Goal: Task Accomplishment & Management: Use online tool/utility

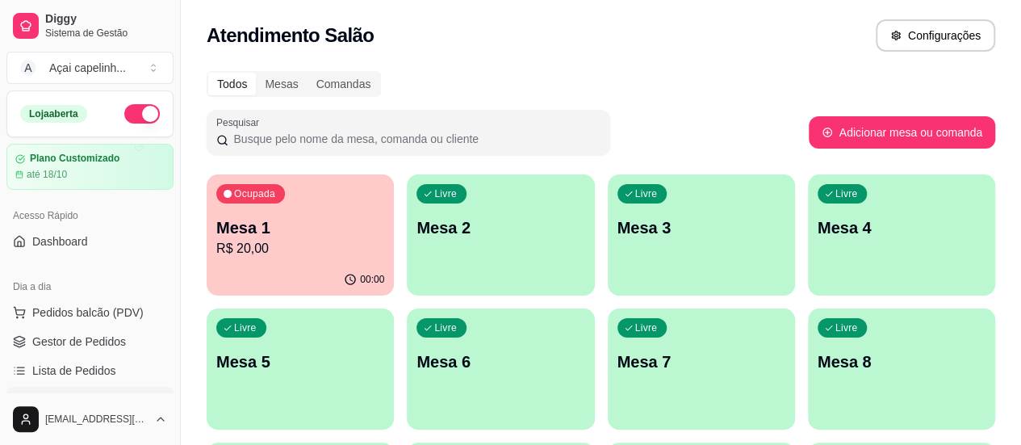
scroll to position [161, 0]
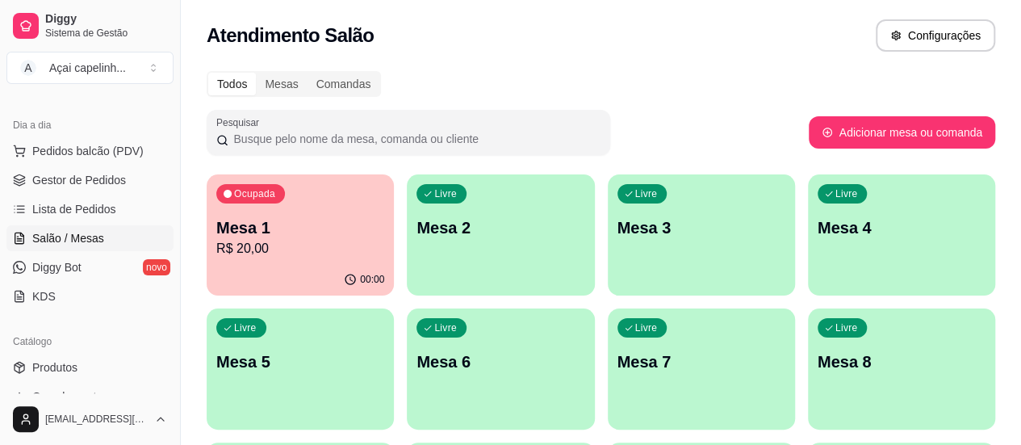
click at [237, 245] on p "R$ 20,00" at bounding box center [300, 248] width 163 height 19
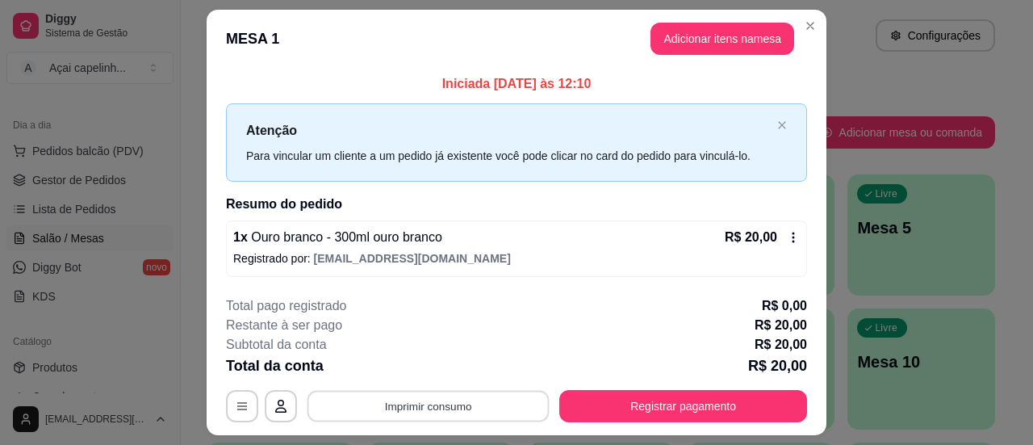
click at [467, 398] on button "Imprimir consumo" at bounding box center [429, 406] width 242 height 31
click at [449, 370] on button "IMPRESSORA" at bounding box center [427, 368] width 113 height 25
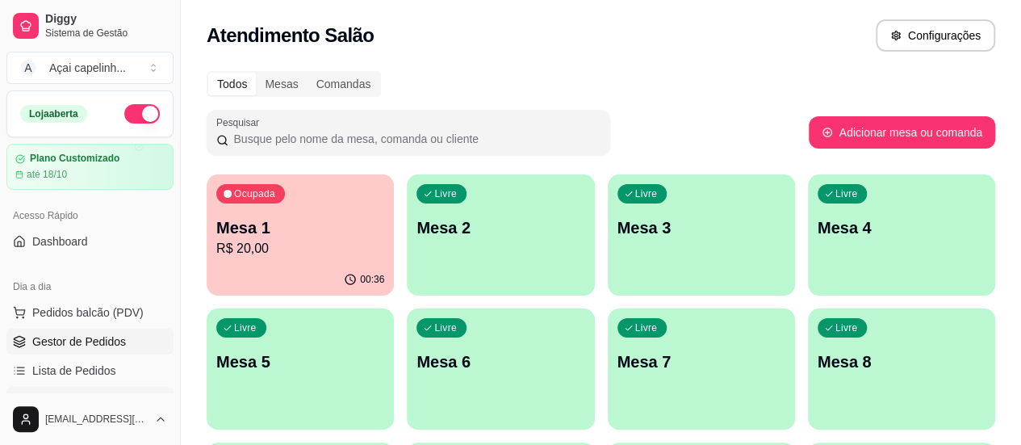
click at [76, 342] on span "Gestor de Pedidos" at bounding box center [79, 341] width 94 height 16
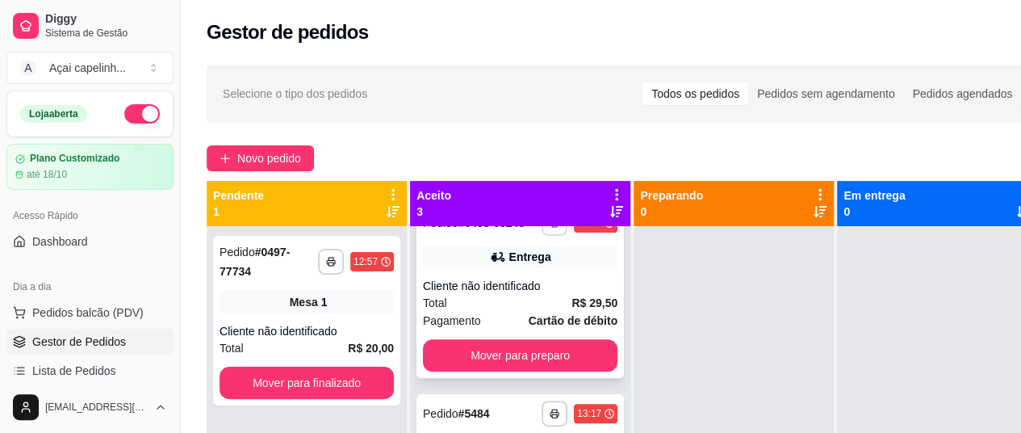
scroll to position [318, 0]
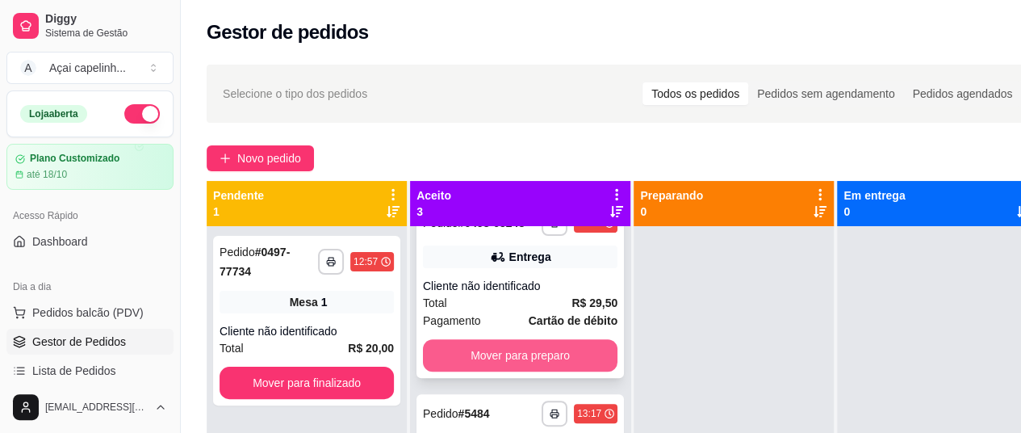
click at [518, 369] on button "Mover para preparo" at bounding box center [520, 355] width 195 height 32
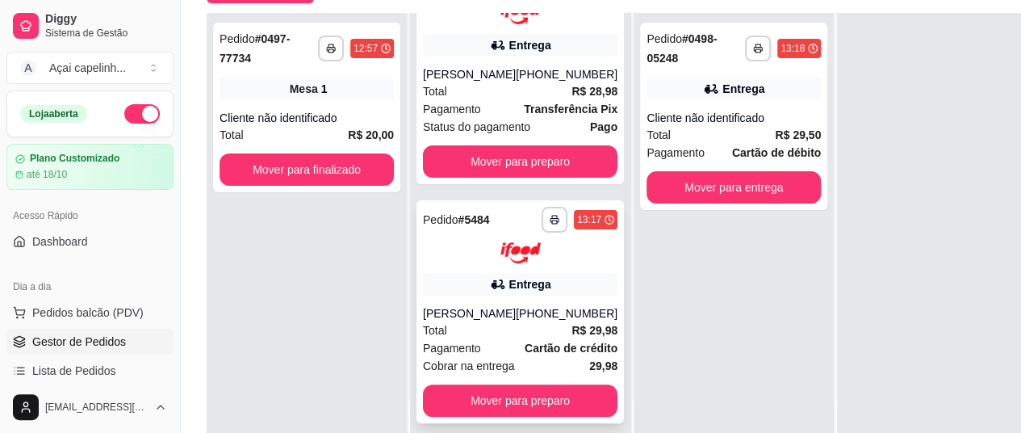
scroll to position [242, 0]
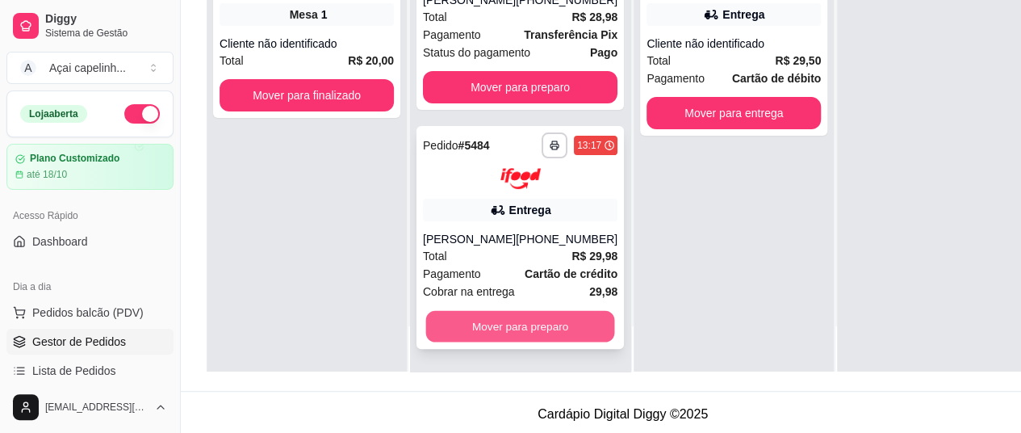
click at [478, 341] on button "Mover para preparo" at bounding box center [520, 326] width 189 height 31
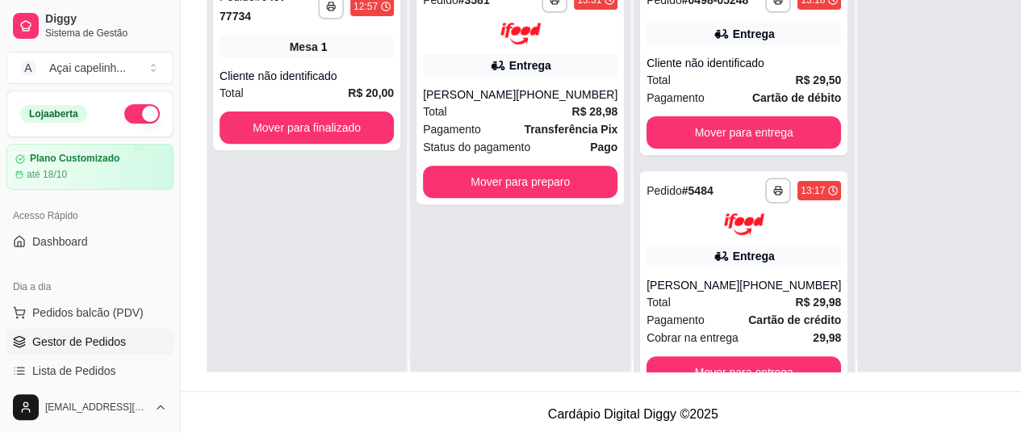
scroll to position [0, 0]
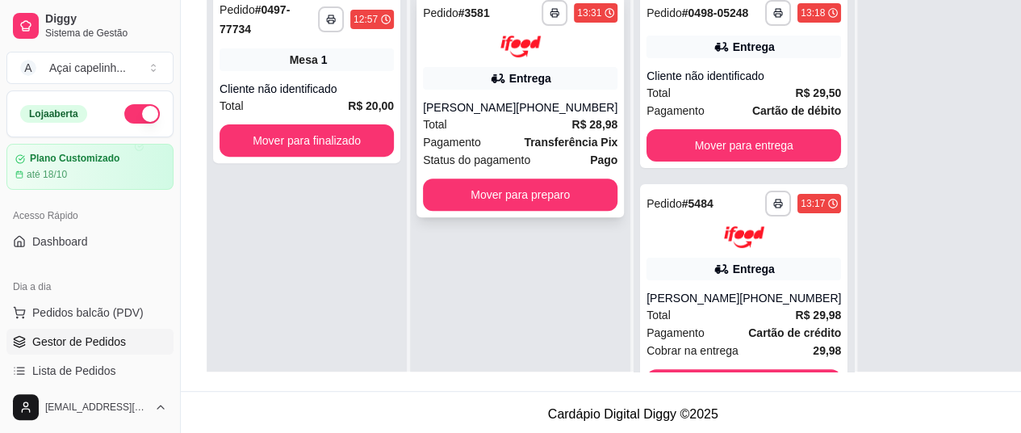
click at [524, 149] on strong "Transferência Pix" at bounding box center [571, 142] width 94 height 13
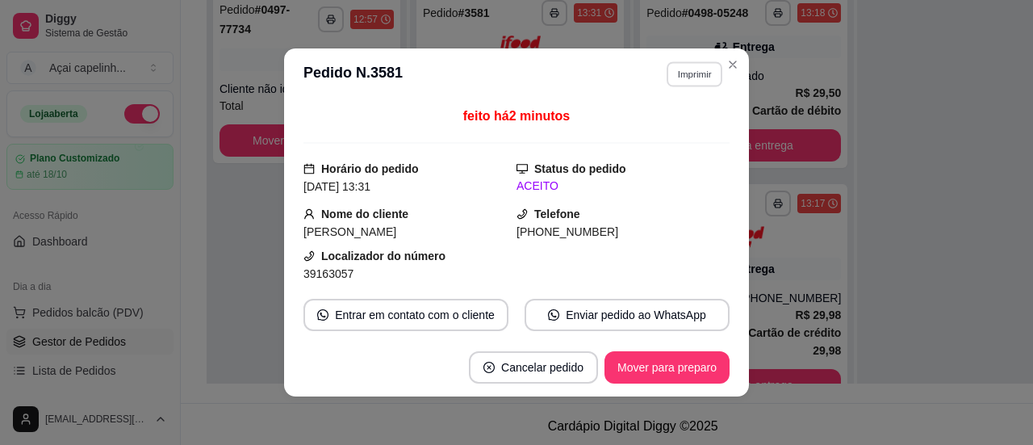
click at [691, 76] on button "Imprimir" at bounding box center [695, 73] width 56 height 25
click at [669, 135] on button "IMPRESSORA" at bounding box center [660, 132] width 117 height 26
click at [694, 70] on button "Imprimir" at bounding box center [695, 73] width 56 height 25
click at [656, 137] on button "IMPRESSORA" at bounding box center [660, 132] width 117 height 26
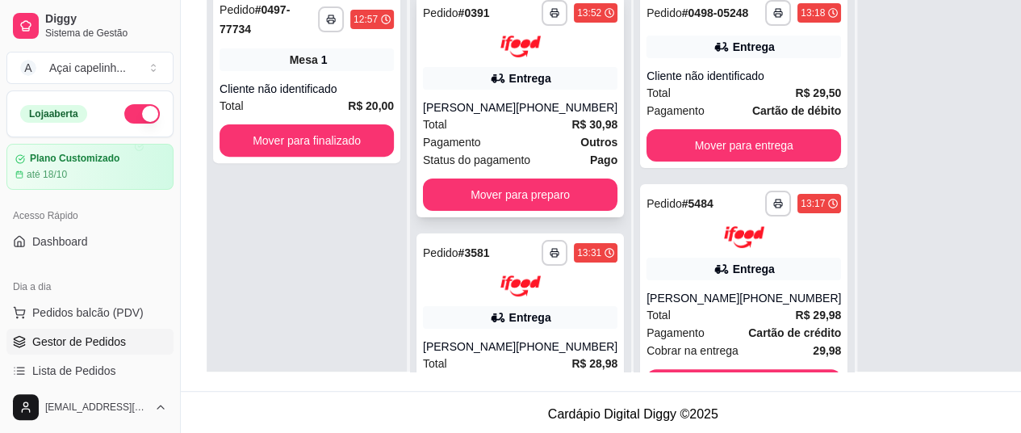
click at [507, 127] on div "Total R$ 30,98" at bounding box center [520, 124] width 195 height 18
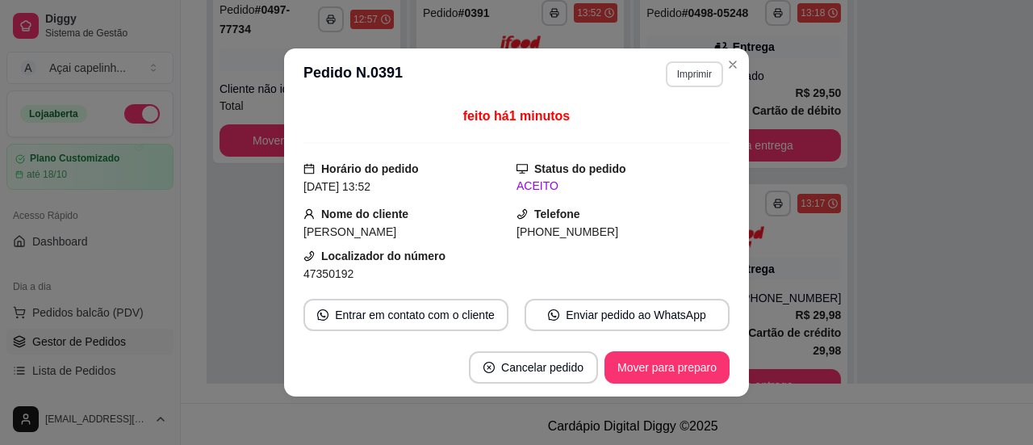
click at [702, 74] on button "Imprimir" at bounding box center [694, 74] width 57 height 26
click at [630, 138] on button "IMPRESSORA" at bounding box center [660, 132] width 117 height 26
click at [683, 69] on button "Imprimir" at bounding box center [694, 74] width 57 height 26
click at [634, 134] on button "IMPRESSORA" at bounding box center [660, 132] width 117 height 26
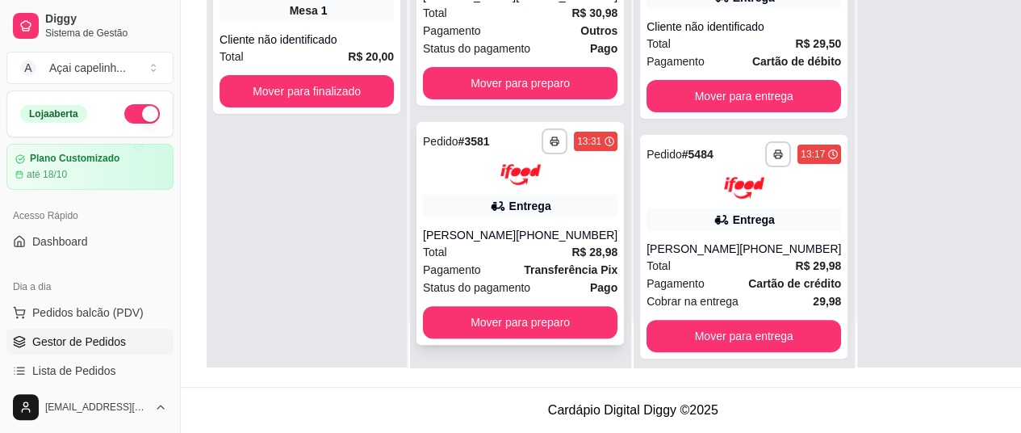
scroll to position [258, 0]
click at [524, 325] on button "Mover para preparo" at bounding box center [520, 322] width 195 height 32
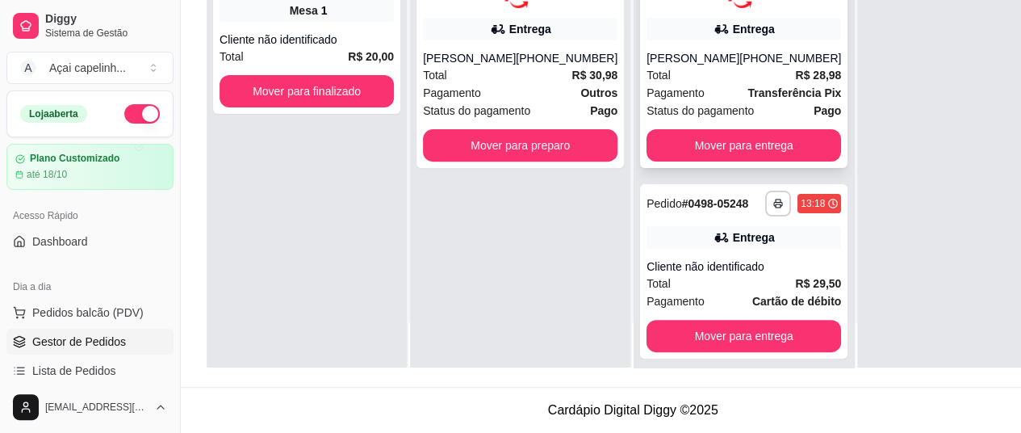
scroll to position [0, 0]
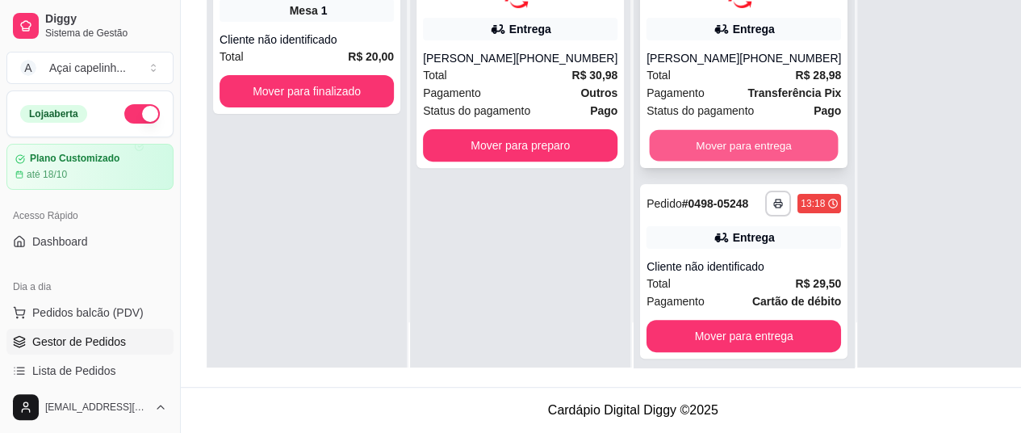
click at [677, 161] on button "Mover para entrega" at bounding box center [744, 144] width 189 height 31
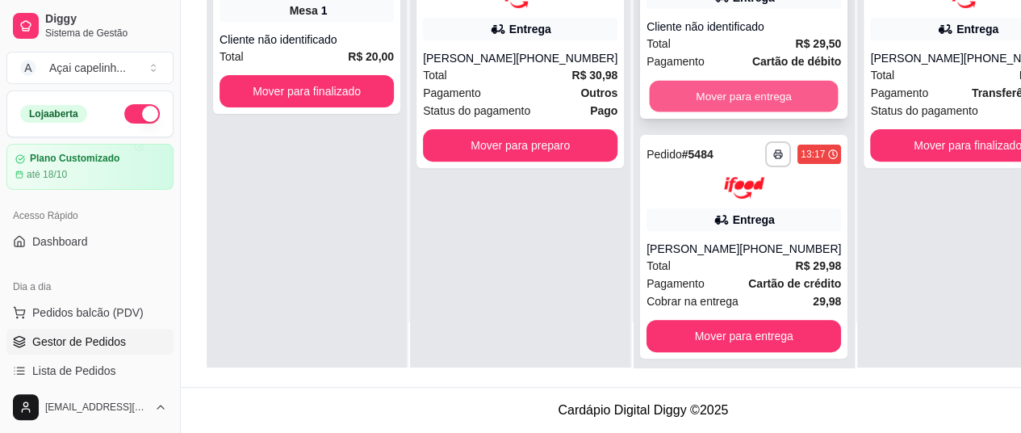
click at [765, 100] on button "Mover para entrega" at bounding box center [744, 96] width 189 height 31
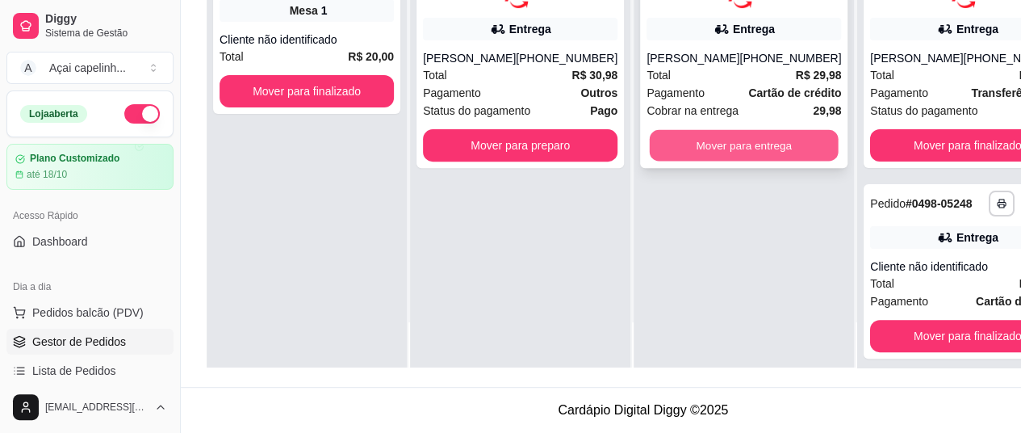
click at [718, 138] on button "Mover para entrega" at bounding box center [744, 144] width 189 height 31
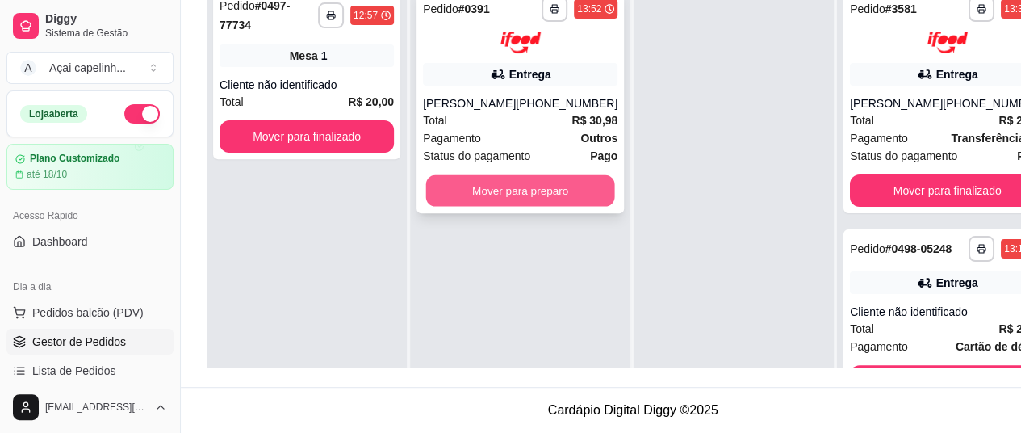
click at [497, 174] on button "Mover para preparo" at bounding box center [520, 189] width 189 height 31
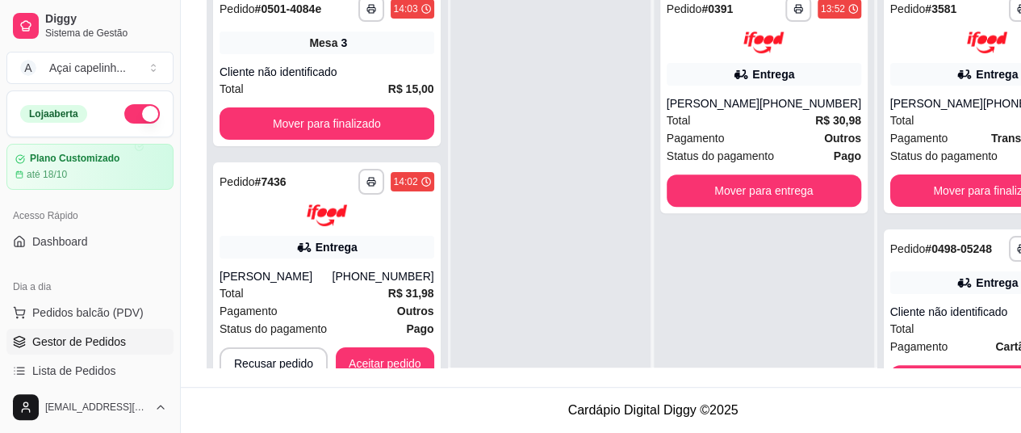
click at [296, 236] on div "Entrega" at bounding box center [327, 247] width 215 height 23
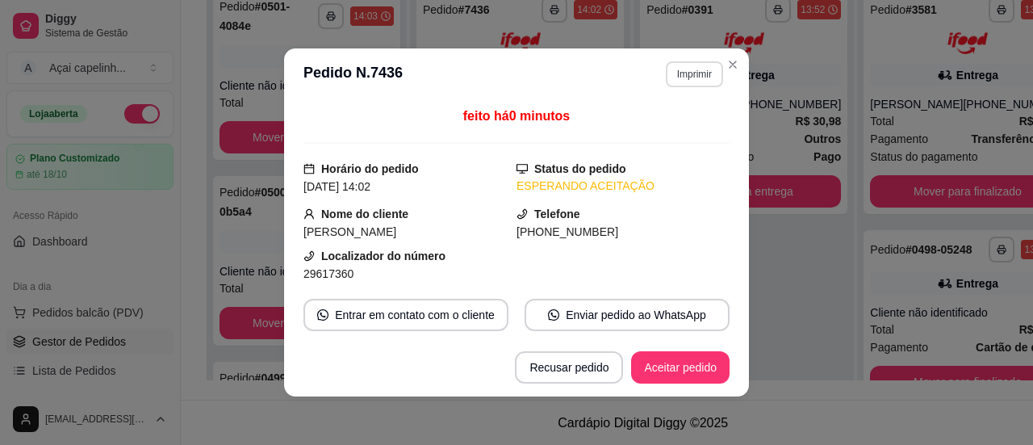
click at [684, 76] on button "Imprimir" at bounding box center [694, 74] width 57 height 26
click at [669, 75] on button "Imprimir" at bounding box center [695, 73] width 56 height 25
click at [689, 79] on button "Imprimir" at bounding box center [695, 73] width 56 height 25
click at [681, 132] on button "IMPRESSORA" at bounding box center [660, 132] width 117 height 26
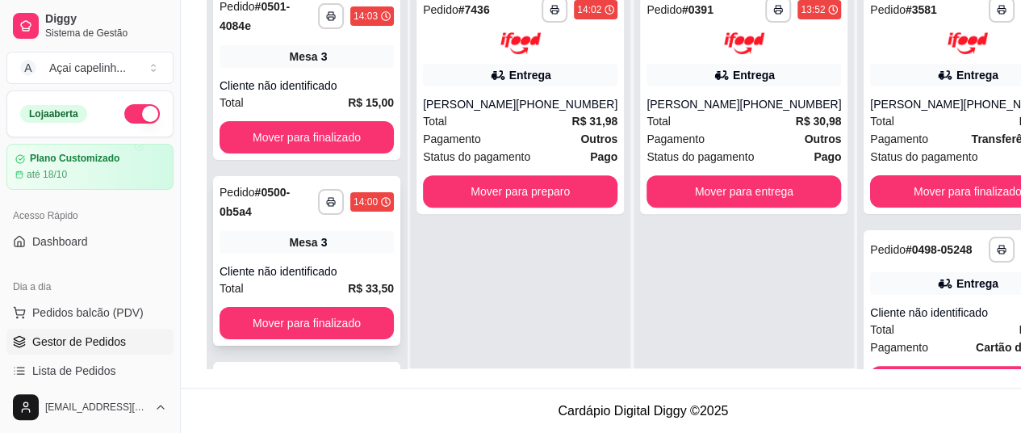
click at [321, 275] on div "Cliente não identificado" at bounding box center [307, 271] width 174 height 16
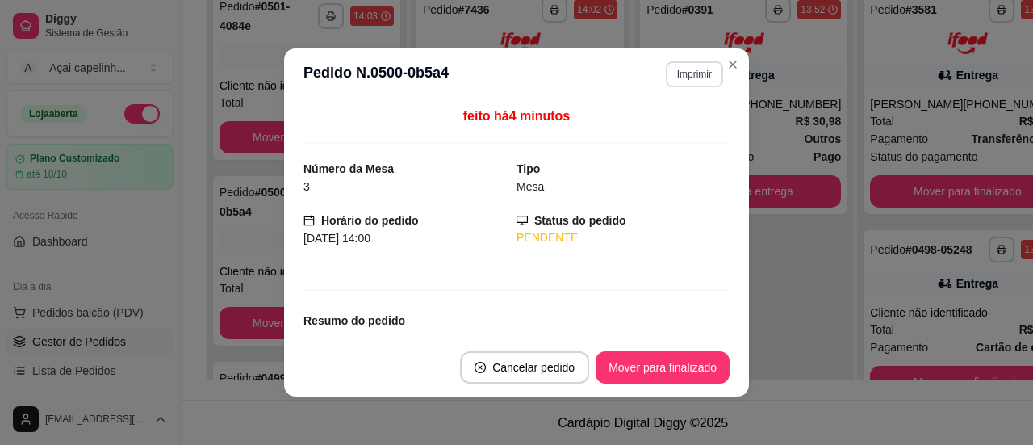
click at [681, 73] on button "Imprimir" at bounding box center [694, 74] width 57 height 26
click at [669, 132] on button "IMPRESSORA" at bounding box center [660, 132] width 117 height 26
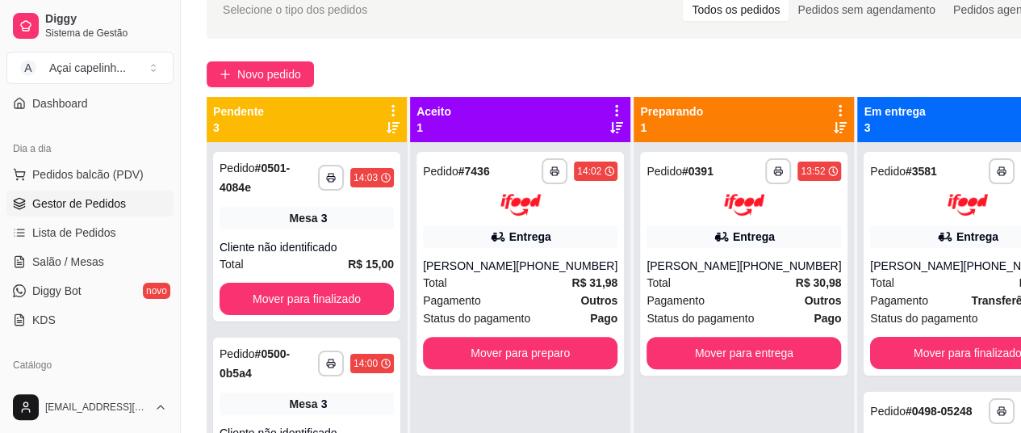
scroll to position [161, 0]
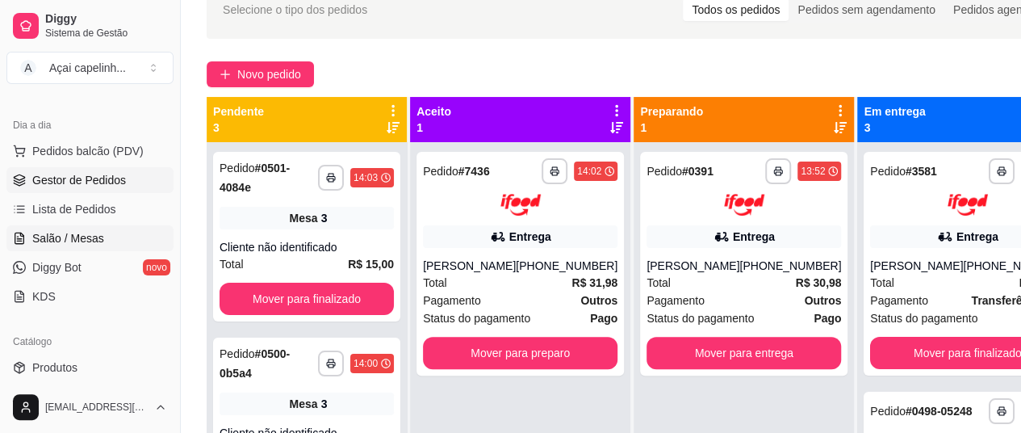
click at [123, 228] on link "Salão / Mesas" at bounding box center [89, 238] width 167 height 26
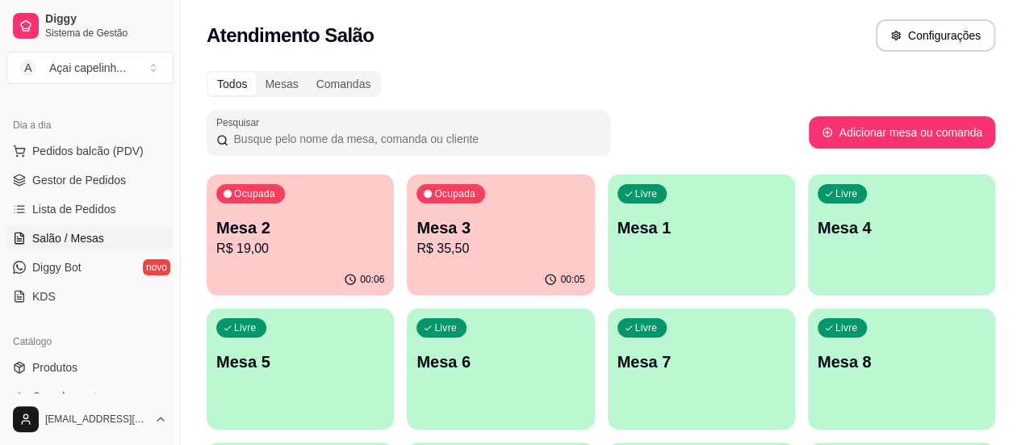
click at [409, 258] on div "Ocupada Mesa 3 R$ 35,50" at bounding box center [500, 219] width 187 height 90
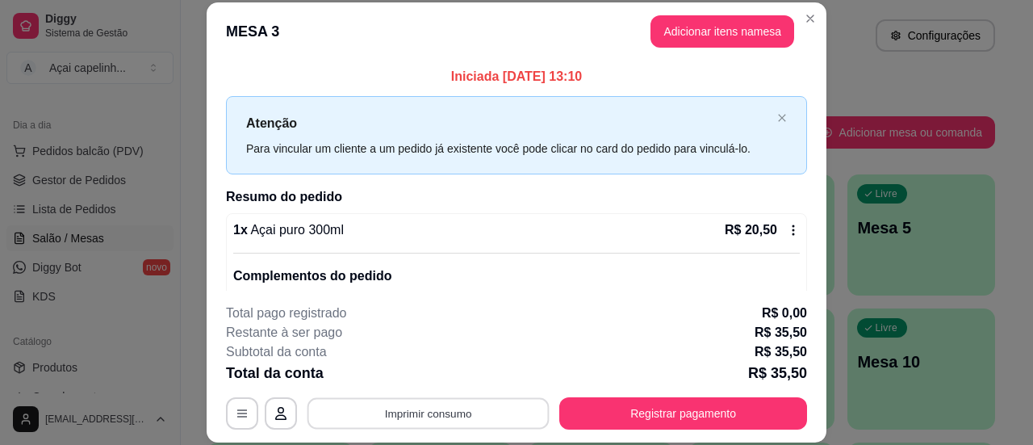
click at [434, 413] on button "Imprimir consumo" at bounding box center [429, 413] width 242 height 31
click at [443, 379] on button "IMPRESSORA" at bounding box center [427, 376] width 113 height 25
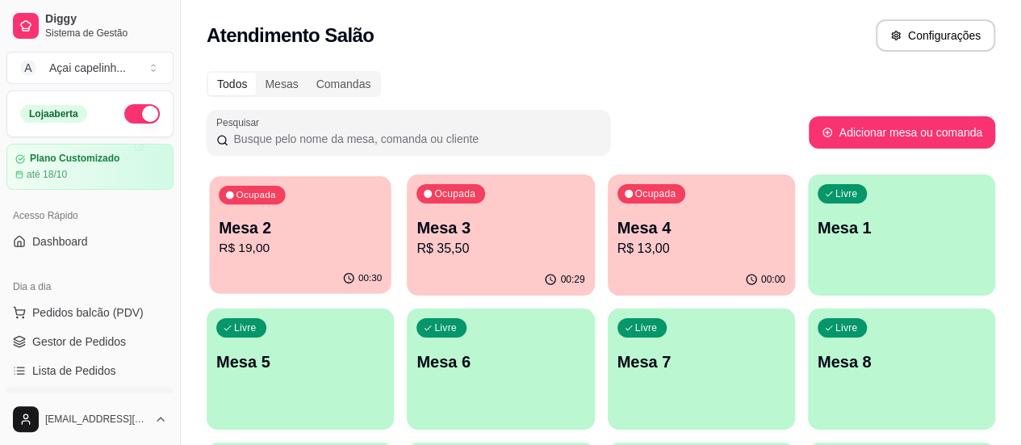
click at [254, 241] on p "R$ 19,00" at bounding box center [300, 248] width 163 height 19
click at [618, 241] on p "R$ 13,00" at bounding box center [702, 248] width 168 height 19
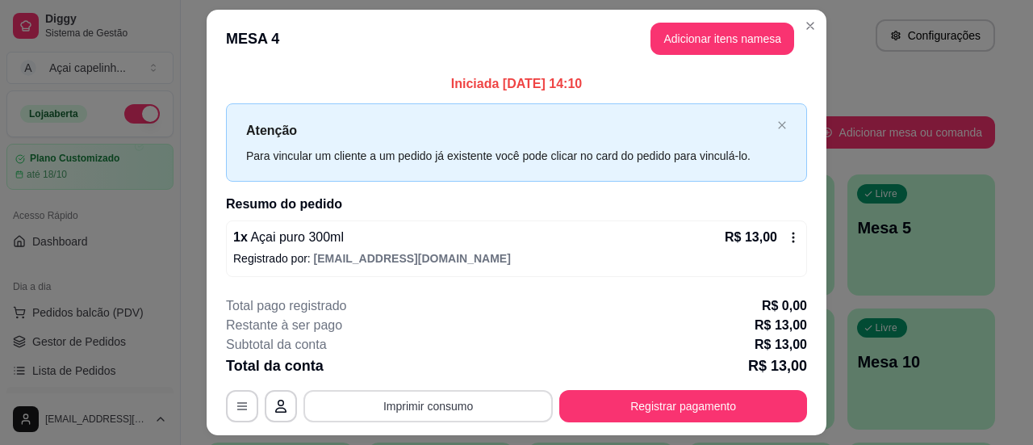
click at [465, 398] on button "Imprimir consumo" at bounding box center [428, 406] width 249 height 32
click at [422, 359] on button "IMPRESSORA" at bounding box center [427, 368] width 113 height 25
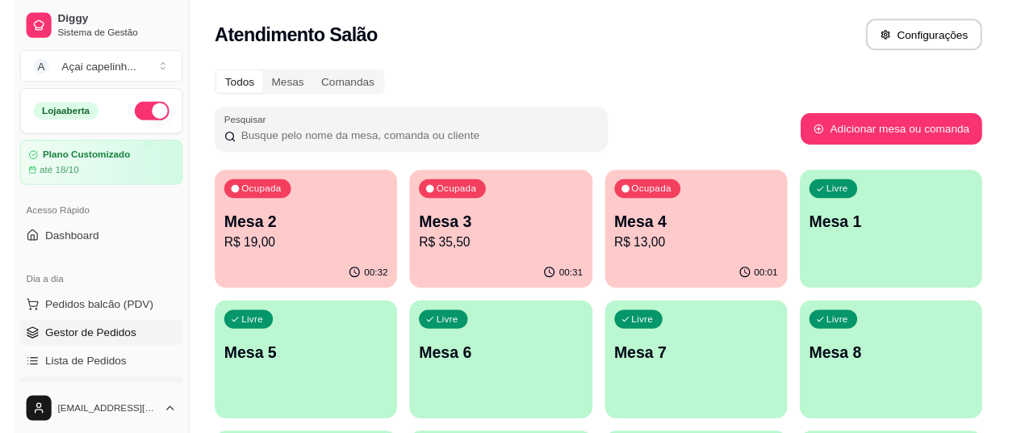
scroll to position [81, 0]
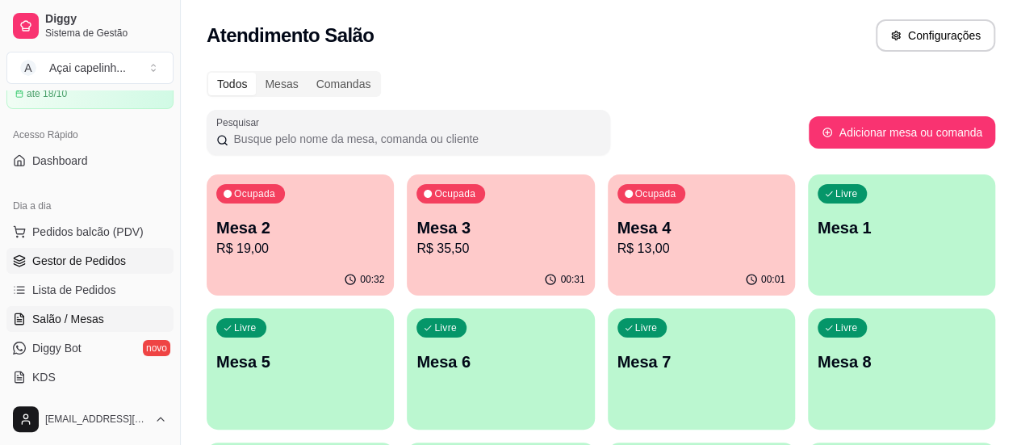
click at [102, 255] on span "Gestor de Pedidos" at bounding box center [79, 261] width 94 height 16
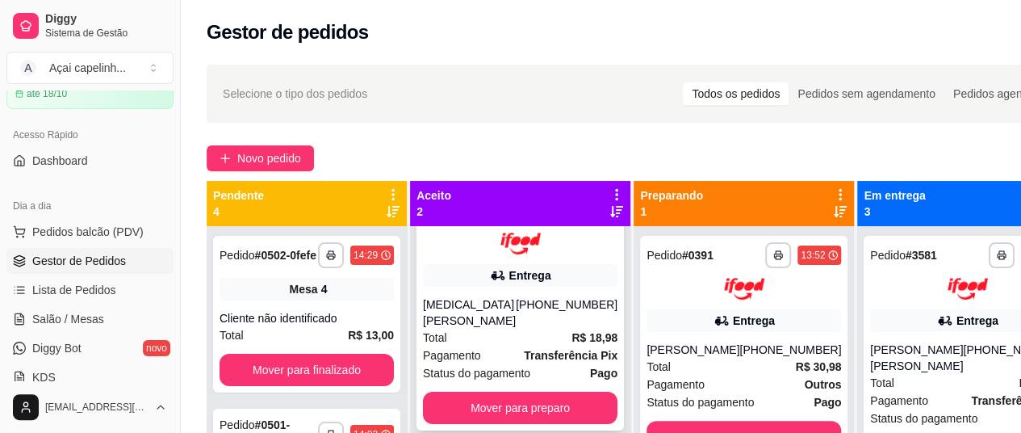
scroll to position [66, 0]
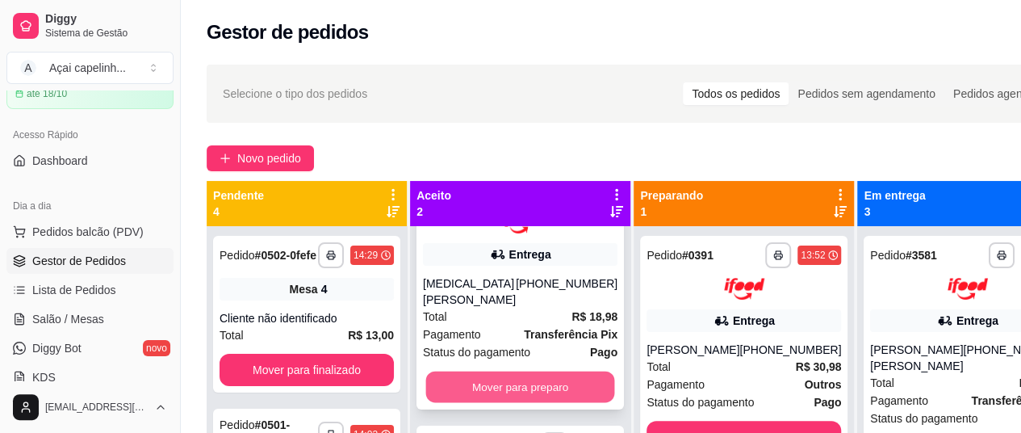
click at [522, 393] on button "Mover para preparo" at bounding box center [520, 386] width 189 height 31
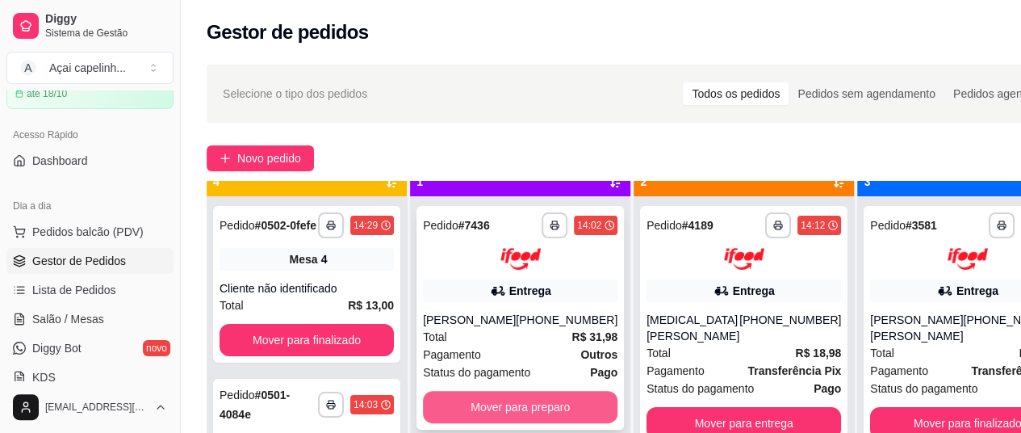
scroll to position [45, 0]
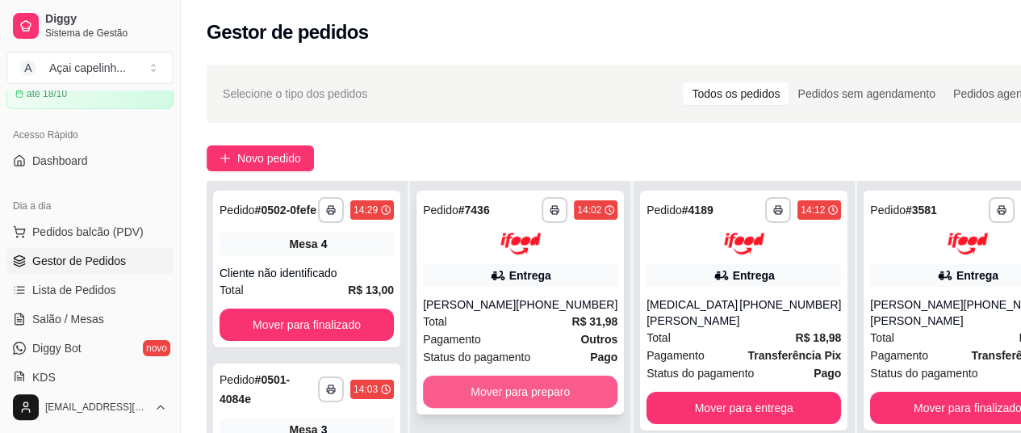
click at [516, 390] on button "Mover para preparo" at bounding box center [520, 391] width 195 height 32
